Goal: Obtain resource: Download file/media

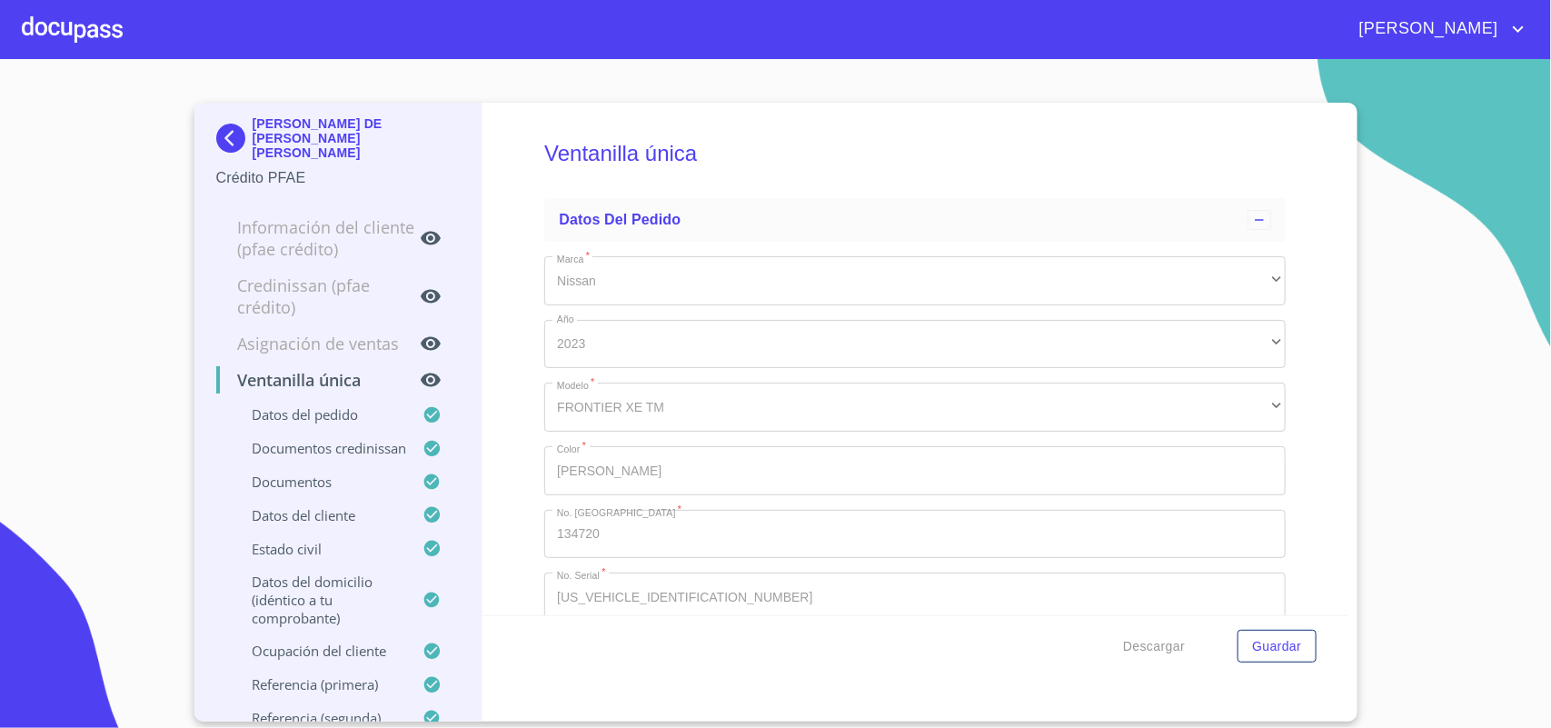
click at [100, 37] on div at bounding box center [72, 29] width 101 height 58
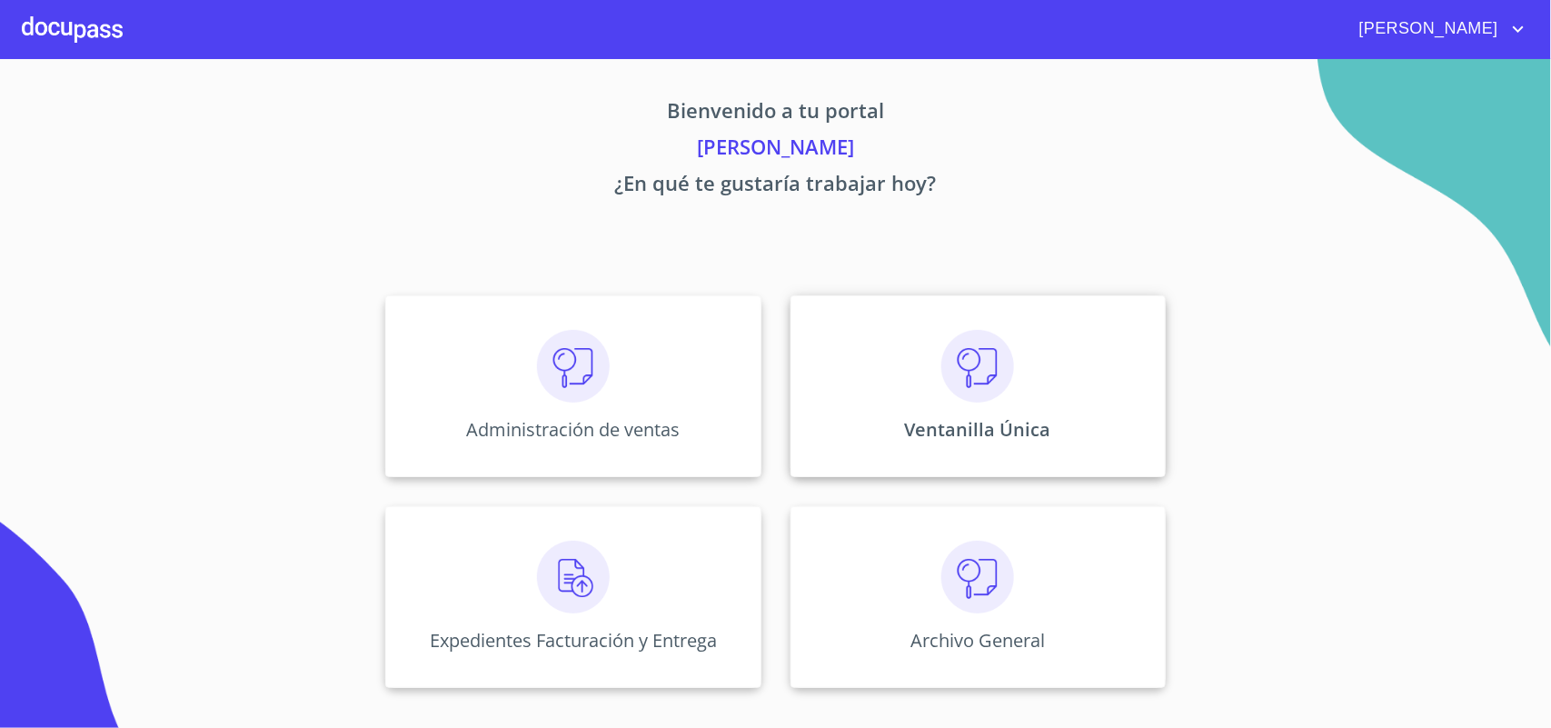
click at [902, 365] on div "Ventanilla Única" at bounding box center [978, 386] width 375 height 182
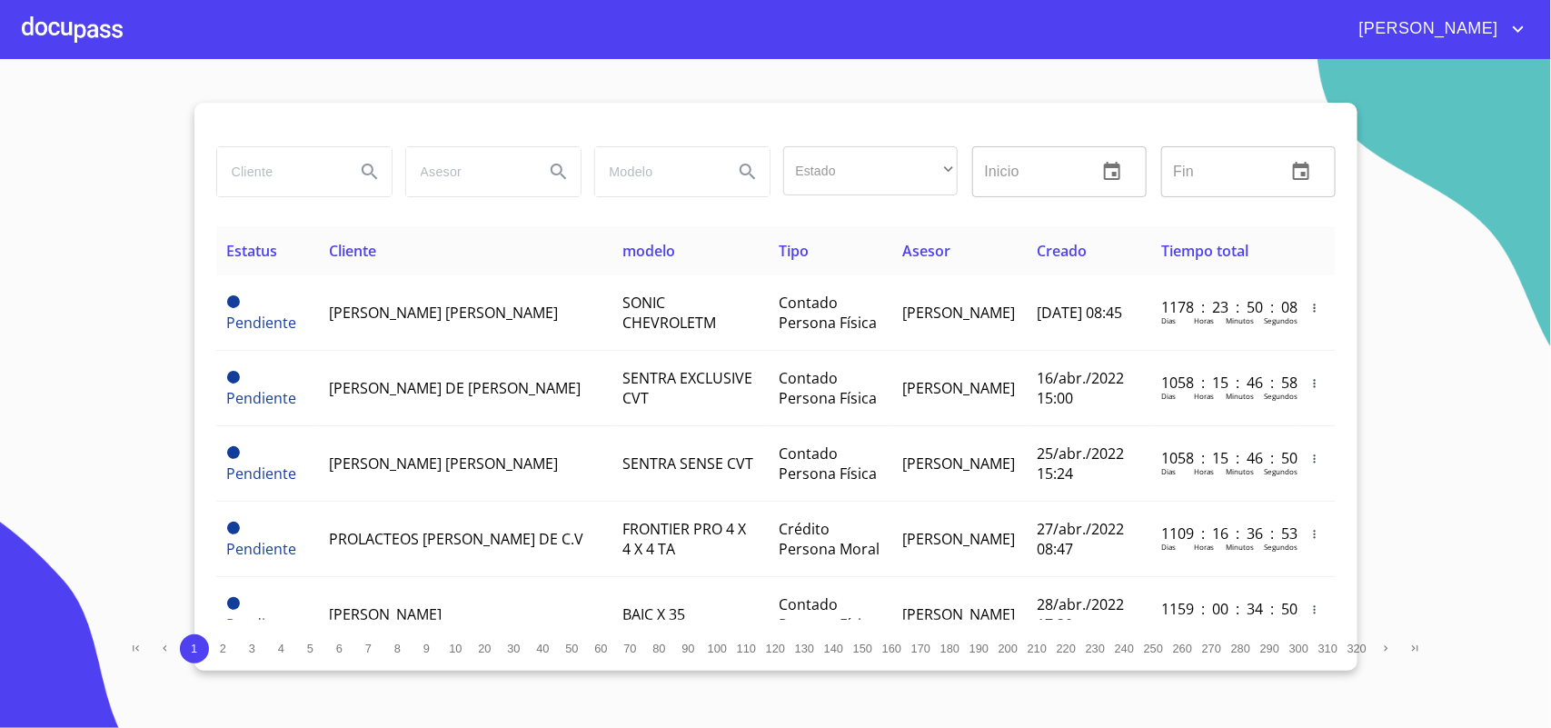
click at [211, 177] on div at bounding box center [303, 171] width 189 height 65
click at [242, 174] on input "search" at bounding box center [279, 171] width 124 height 49
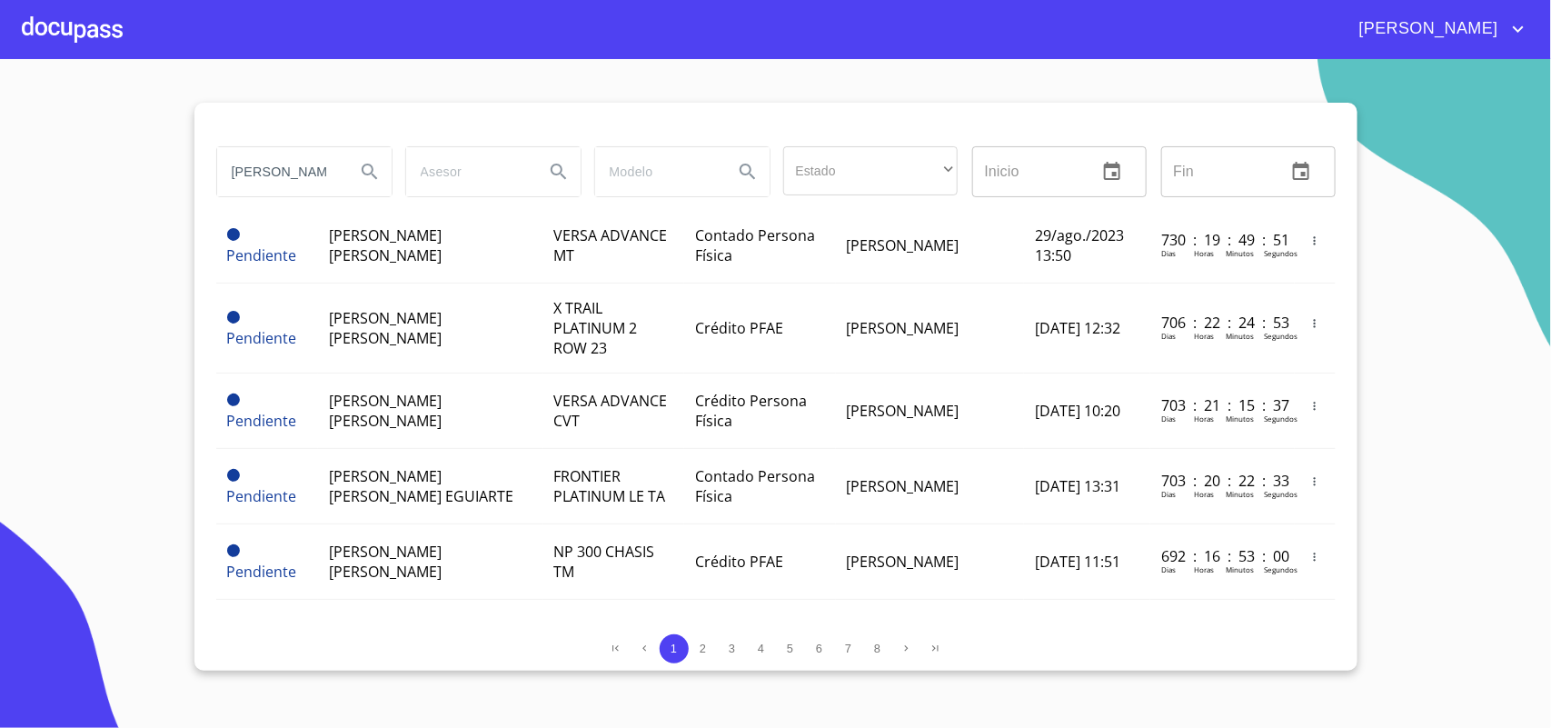
scroll to position [1592, 0]
type input "A"
type input "[PERSON_NAME]"
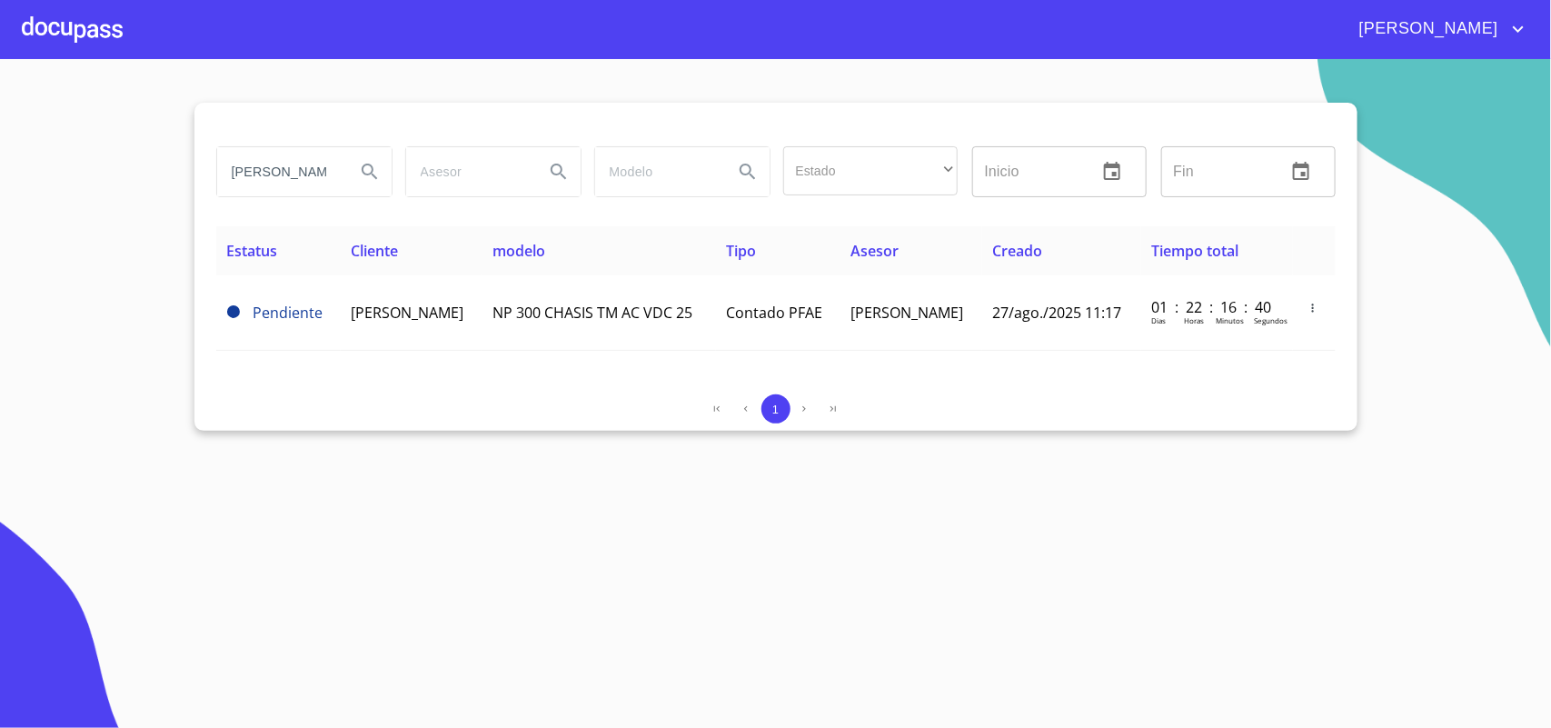
scroll to position [0, 0]
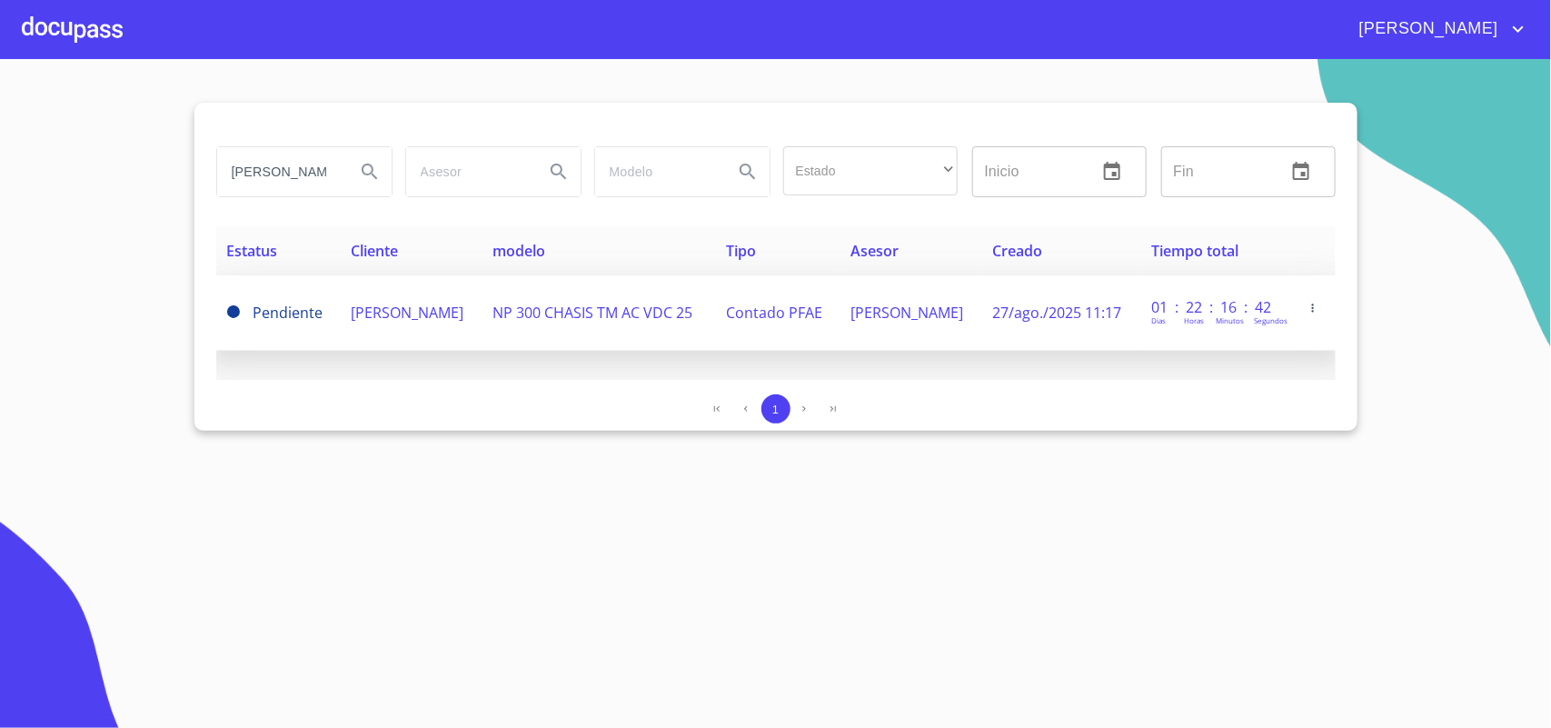
click at [433, 328] on td "[PERSON_NAME]" at bounding box center [412, 312] width 142 height 75
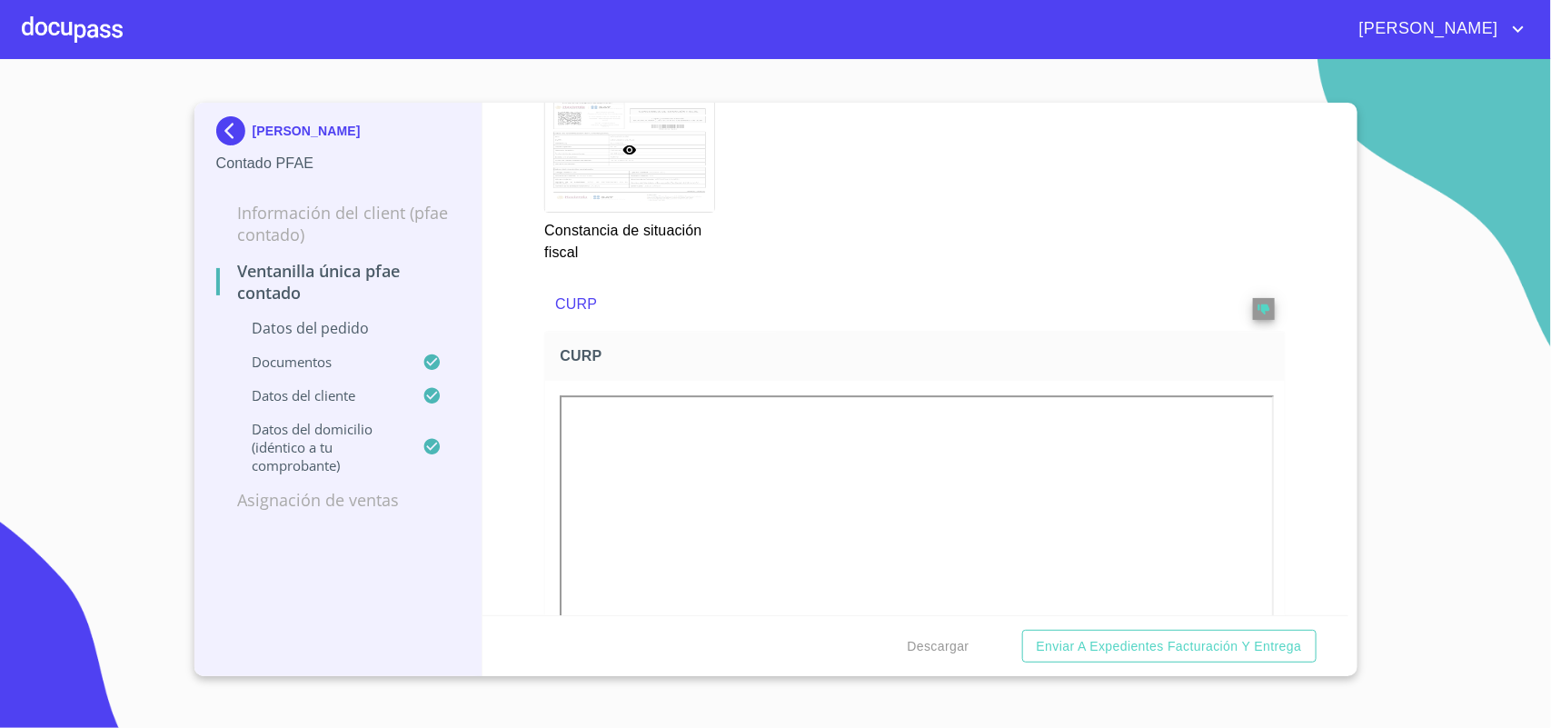
scroll to position [2499, 0]
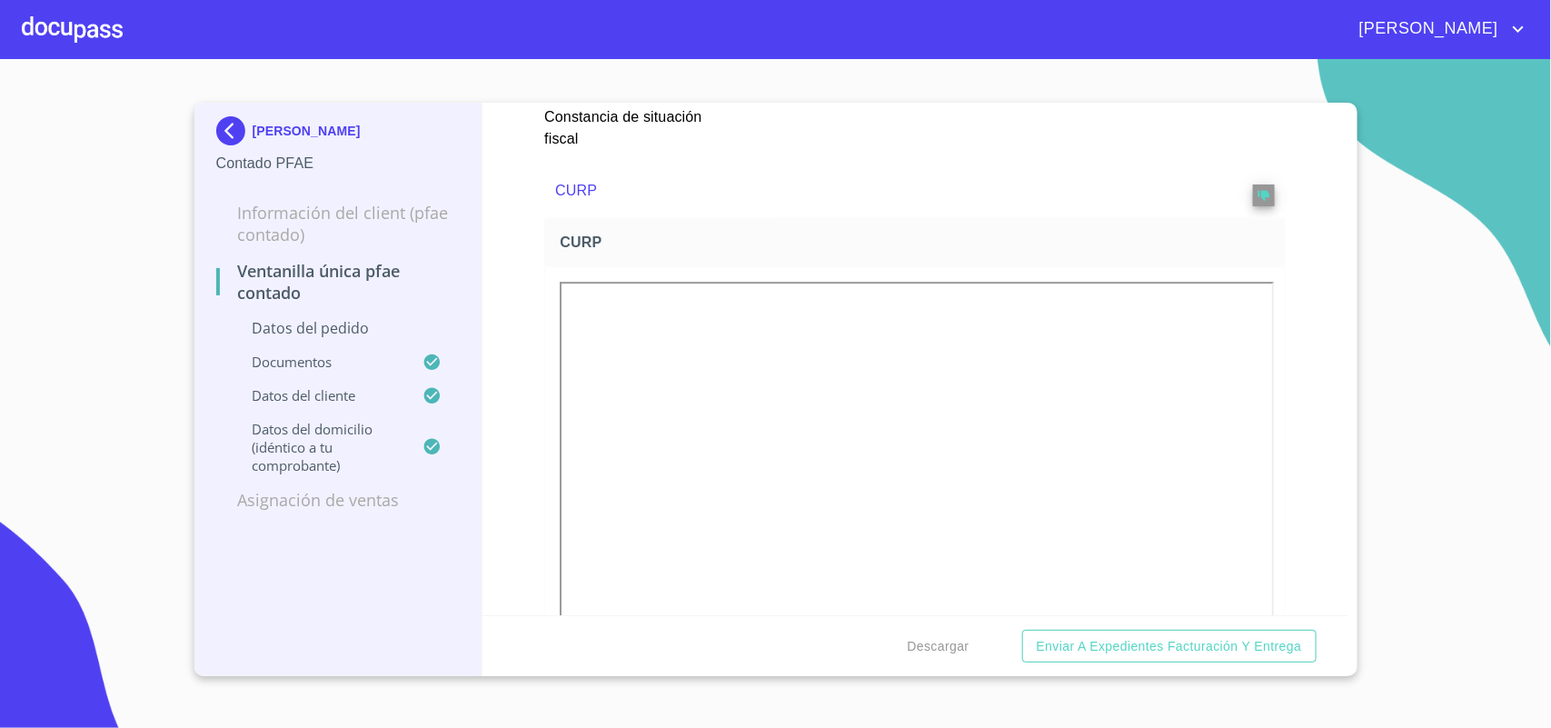
click at [942, 666] on div "Descargar Enviar a Expedientes Facturación y Entrega" at bounding box center [915, 646] width 866 height 62
click at [946, 650] on span "Descargar" at bounding box center [939, 646] width 62 height 23
